Goal: Information Seeking & Learning: Learn about a topic

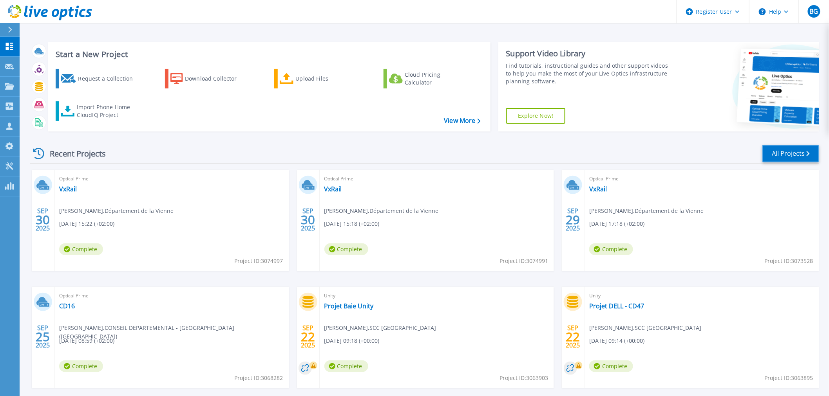
click at [746, 155] on link "All Projects" at bounding box center [790, 154] width 57 height 18
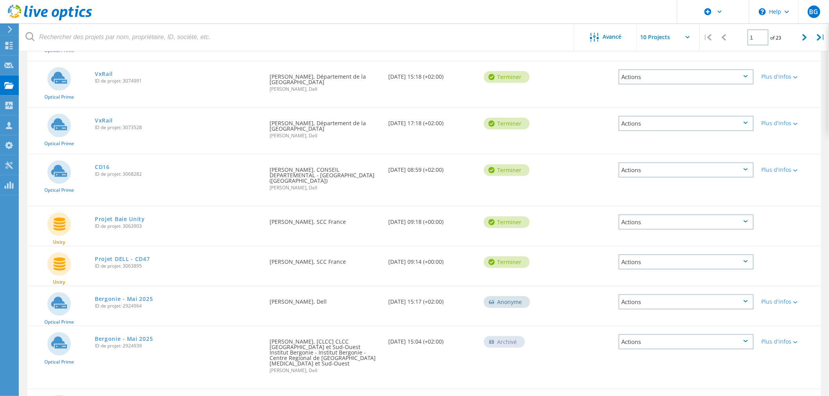
scroll to position [130, 0]
click at [801, 36] on div at bounding box center [805, 38] width 16 height 28
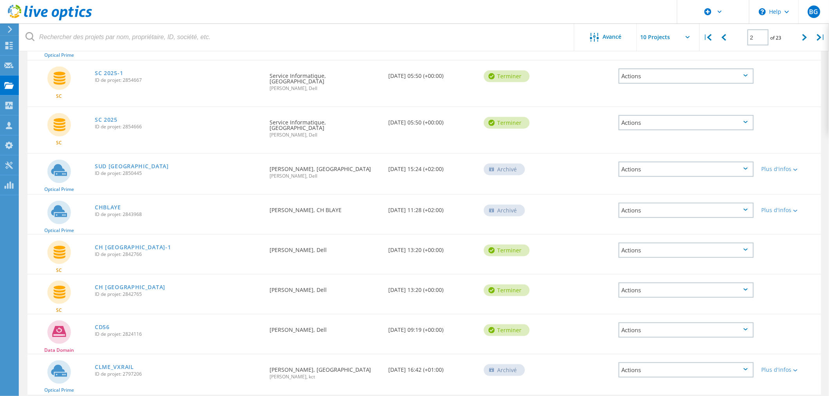
scroll to position [186, 0]
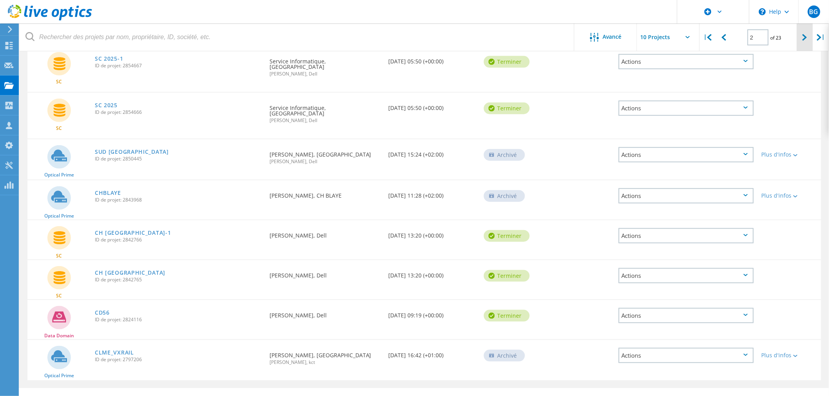
click at [798, 38] on div at bounding box center [805, 38] width 16 height 28
type input "3"
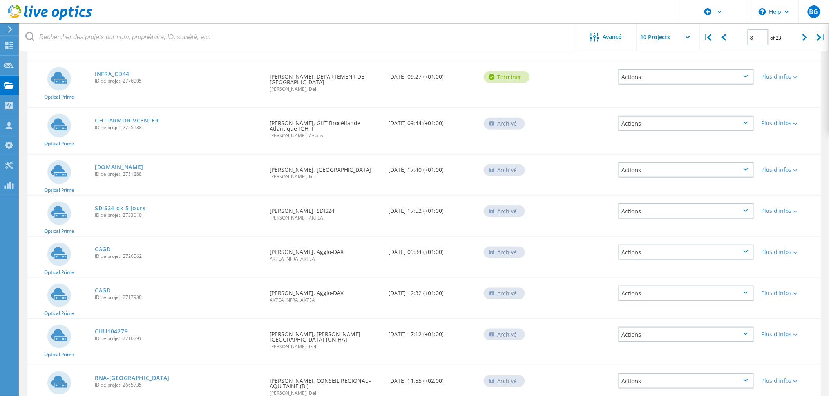
click at [55, 330] on icon at bounding box center [59, 336] width 16 height 12
click at [115, 329] on link "CHU104279" at bounding box center [111, 331] width 33 height 5
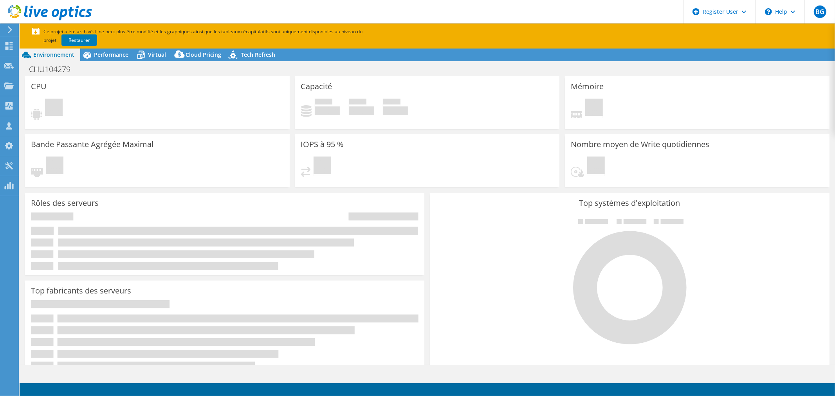
select select "USD"
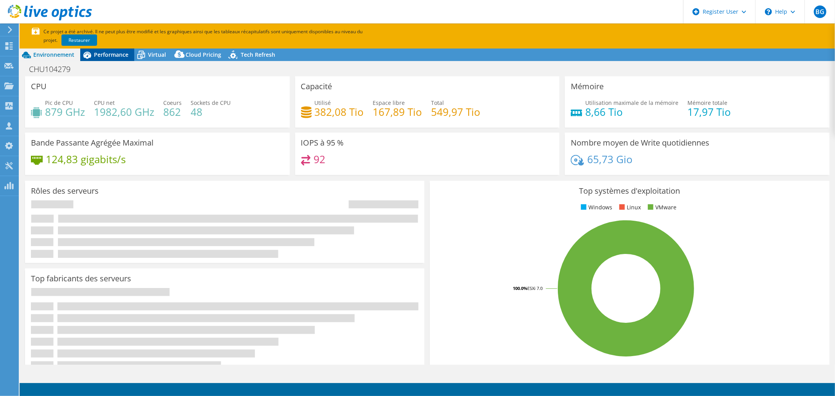
click at [90, 58] on icon at bounding box center [87, 55] width 14 height 14
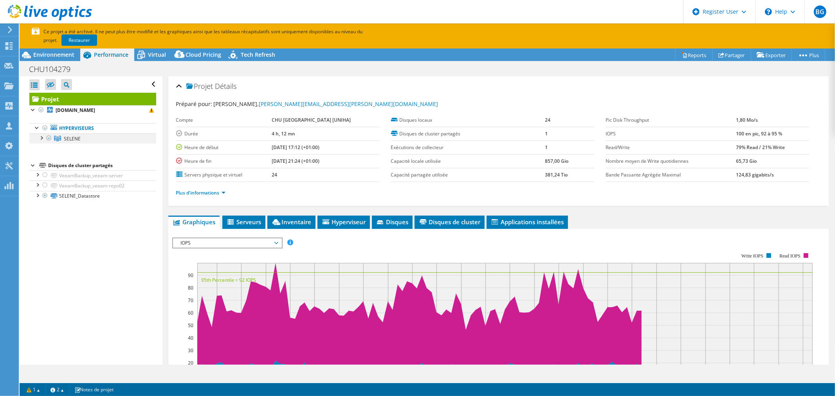
click at [40, 139] on div at bounding box center [41, 138] width 8 height 8
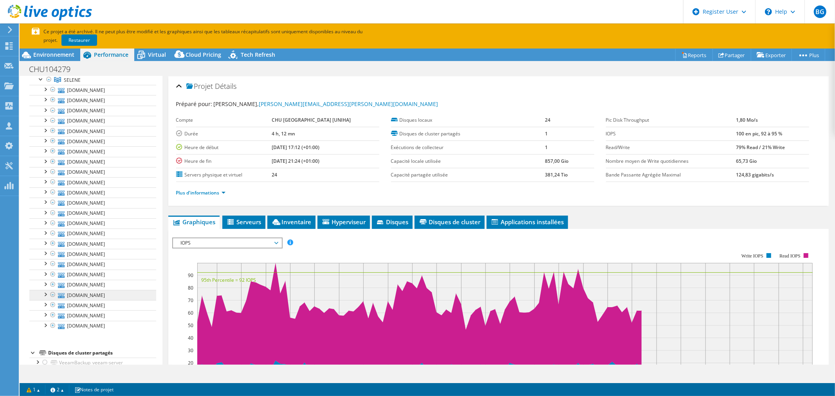
scroll to position [93, 0]
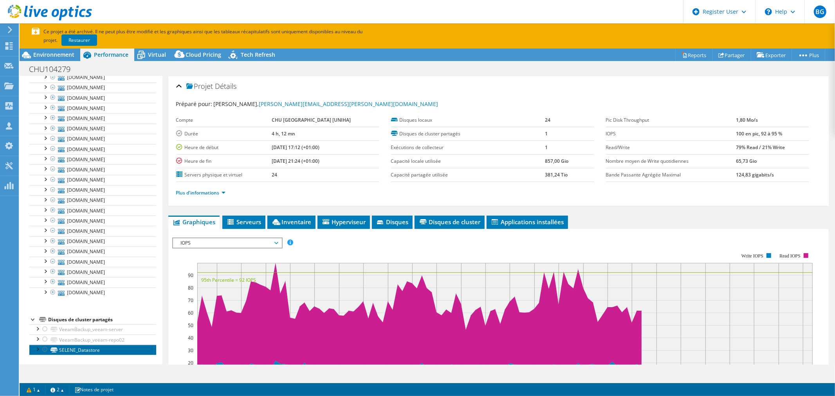
click at [79, 351] on link "SELENE_Datastore" at bounding box center [92, 350] width 127 height 10
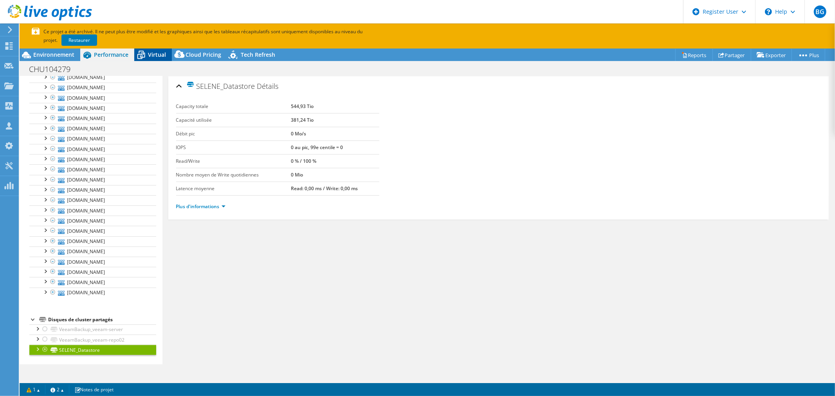
click at [159, 58] on span "Virtual" at bounding box center [157, 54] width 18 height 7
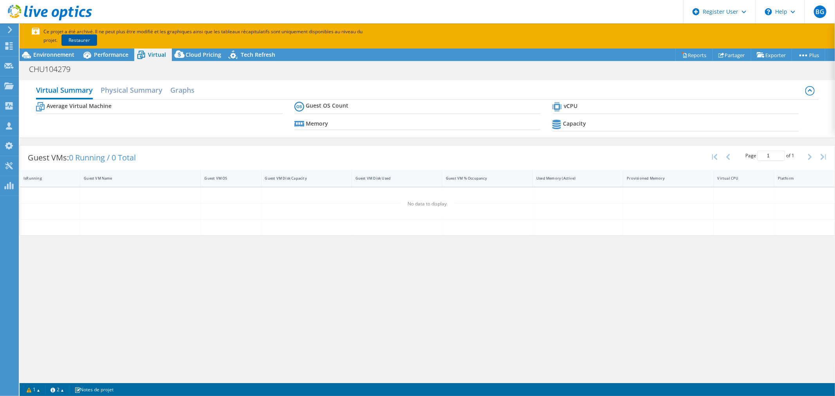
click at [65, 38] on link "Restaurer" at bounding box center [79, 39] width 36 height 11
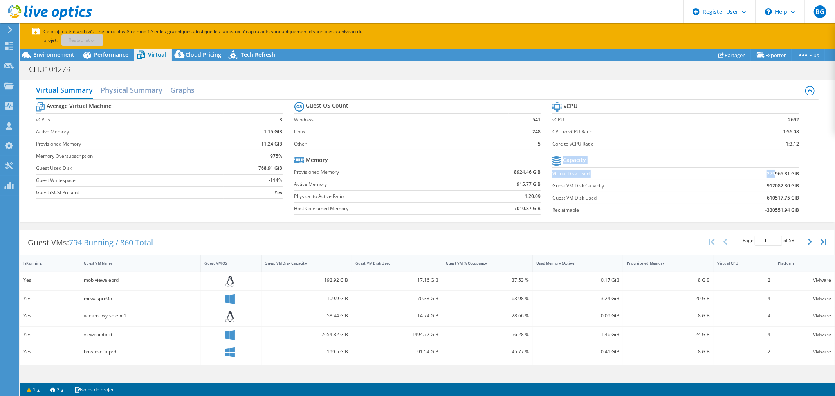
drag, startPoint x: 769, startPoint y: 172, endPoint x: 797, endPoint y: 172, distance: 28.6
click at [797, 172] on section "vCPU vCPU 2692 CPU to vCPU Ratio 1:56.08 Core to vCPU Ratio 1:3.12 Capacity Vir…" at bounding box center [682, 160] width 259 height 120
drag, startPoint x: 761, startPoint y: 173, endPoint x: 793, endPoint y: 173, distance: 31.3
click at [793, 173] on b "279965.81 GiB" at bounding box center [783, 174] width 32 height 8
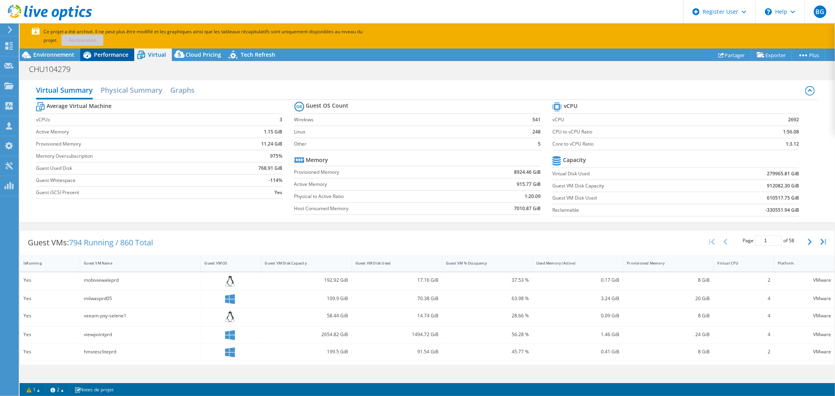
click at [106, 55] on span "Performance" at bounding box center [111, 54] width 34 height 7
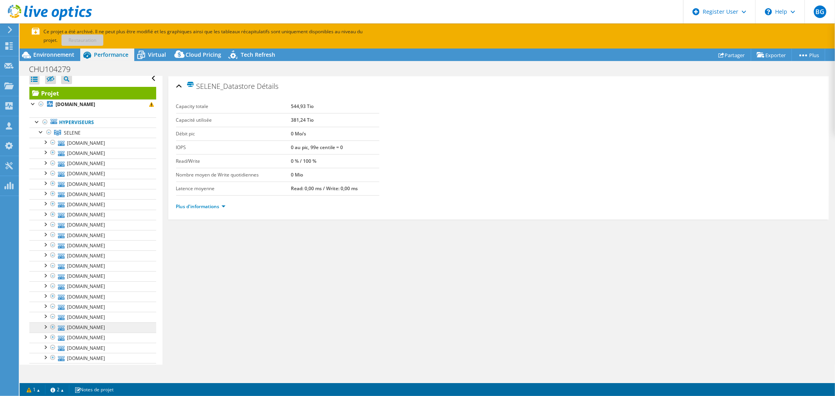
scroll to position [0, 0]
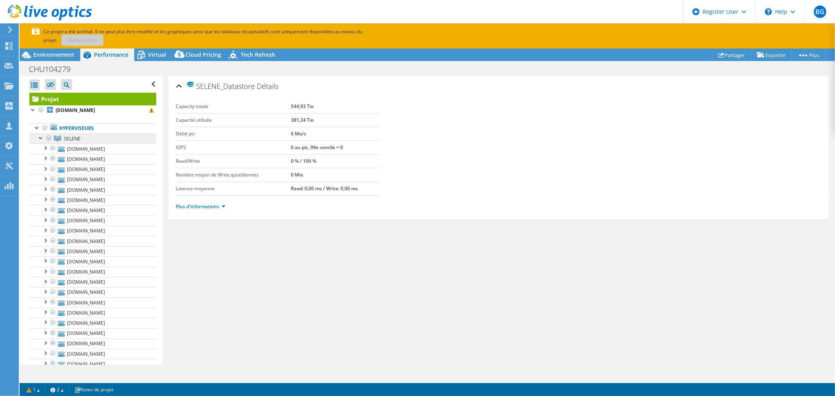
click at [77, 136] on span "SELENE" at bounding box center [72, 139] width 17 height 7
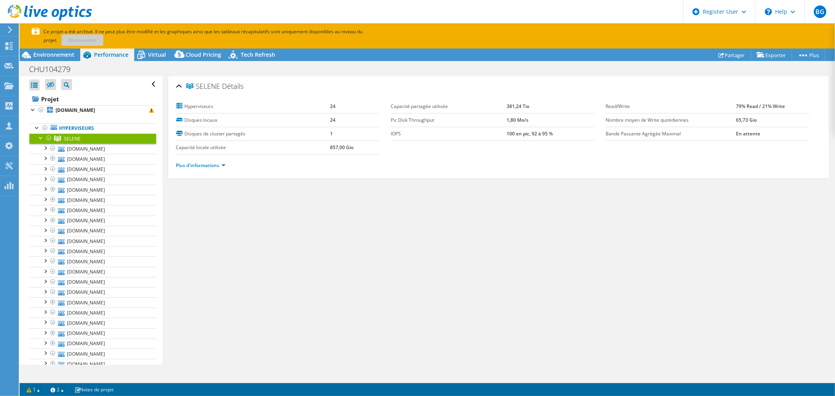
click at [37, 138] on div at bounding box center [41, 138] width 8 height 8
